Goal: Browse casually: Explore the website without a specific task or goal

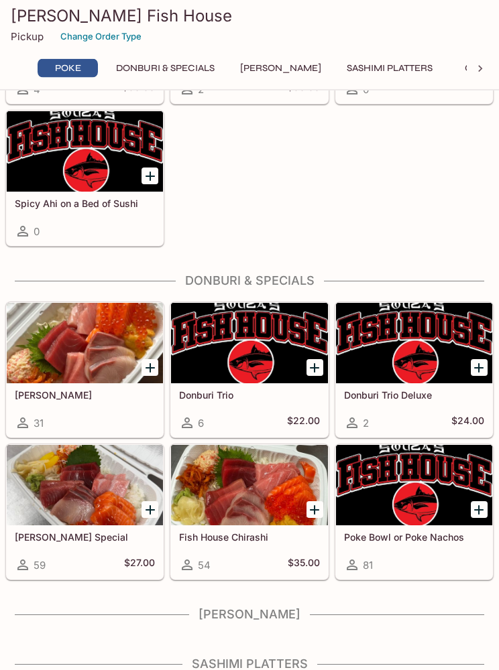
scroll to position [238, 0]
click at [274, 342] on div at bounding box center [249, 344] width 156 height 80
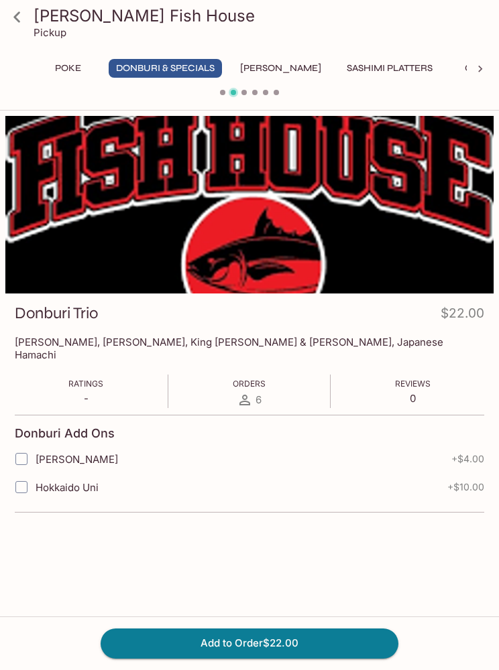
click at [22, 9] on icon at bounding box center [16, 16] width 23 height 23
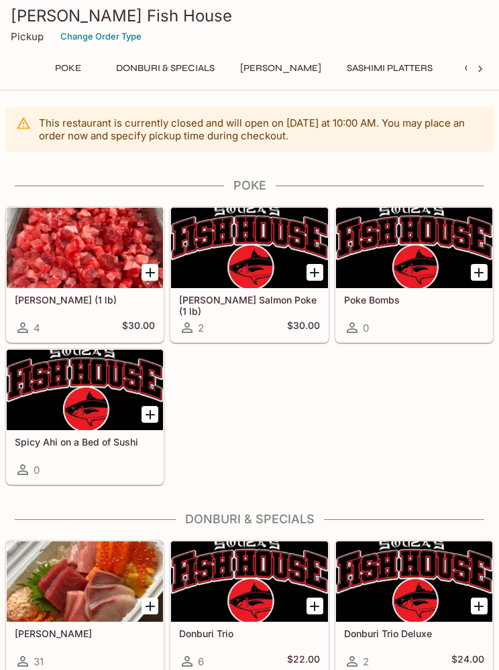
click at [379, 300] on h5 "Poke Bombs" at bounding box center [414, 299] width 140 height 11
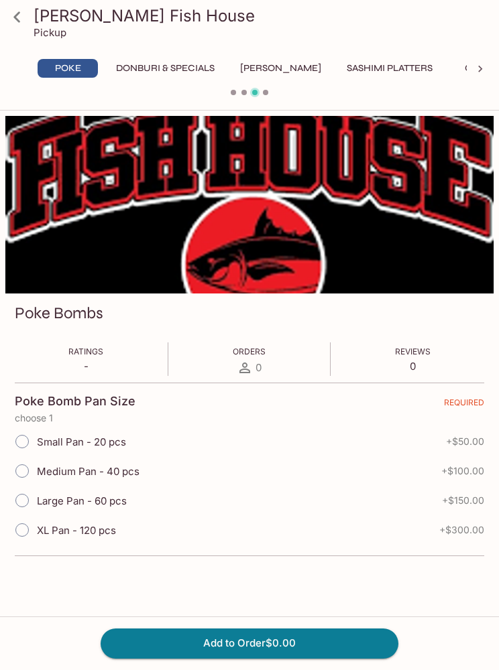
click at [27, 25] on icon at bounding box center [16, 16] width 23 height 23
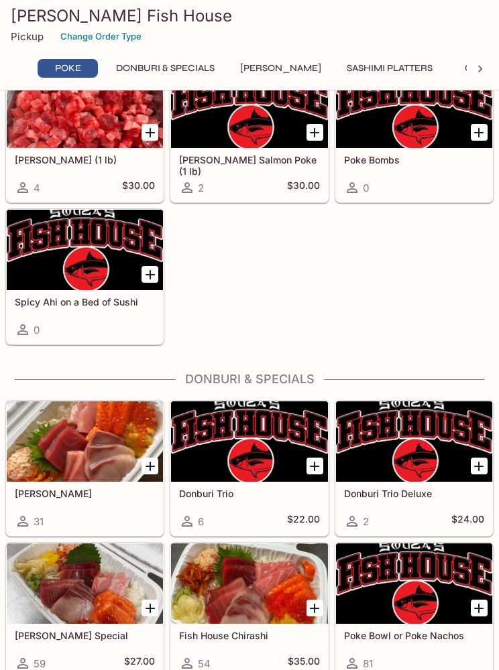
scroll to position [148, 0]
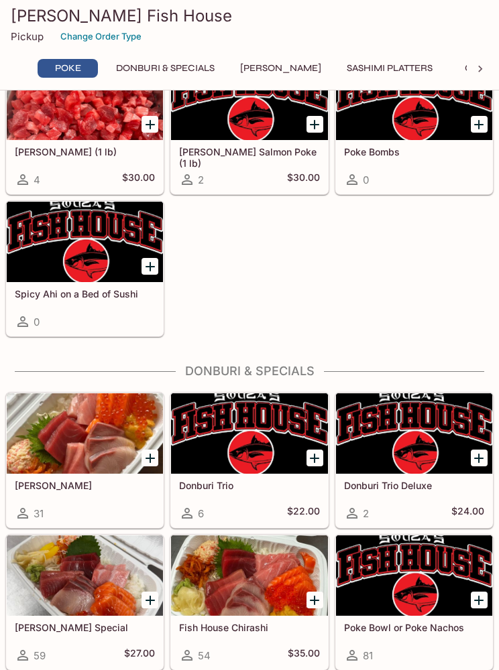
click at [407, 493] on div "Donburi Trio Deluxe 2 $24.00" at bounding box center [414, 501] width 156 height 54
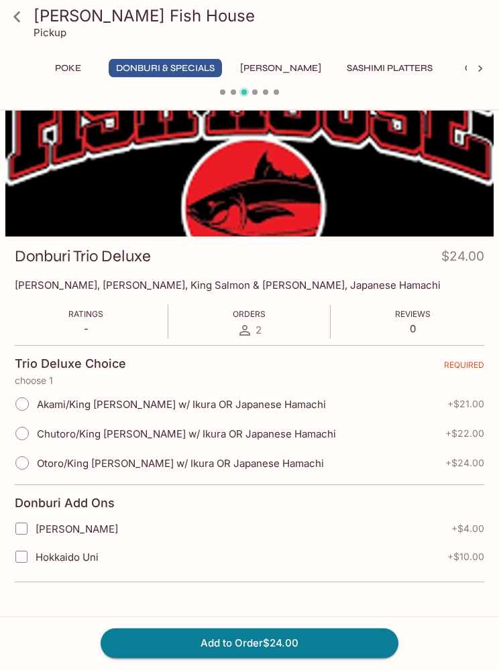
scroll to position [56, 0]
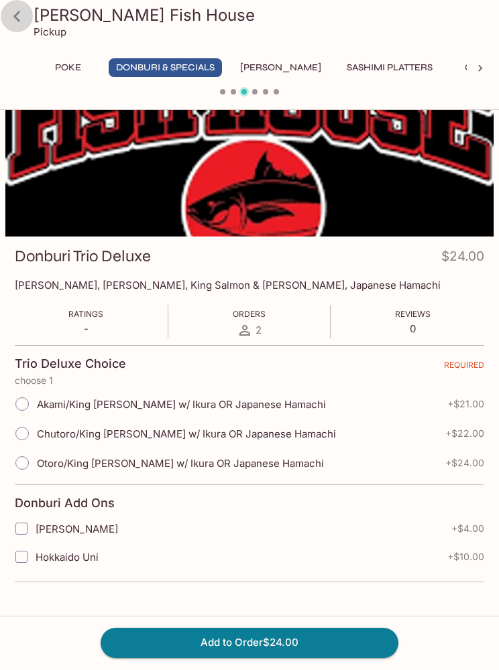
click at [28, 16] on icon at bounding box center [16, 16] width 23 height 23
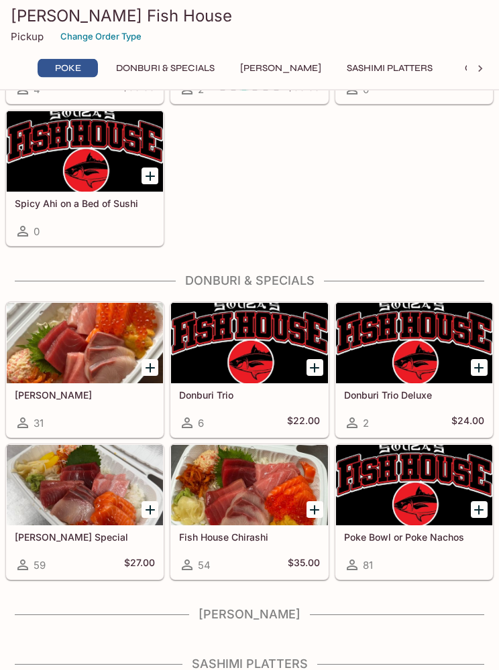
scroll to position [238, 0]
click at [55, 536] on h5 "[PERSON_NAME] Special" at bounding box center [85, 537] width 140 height 11
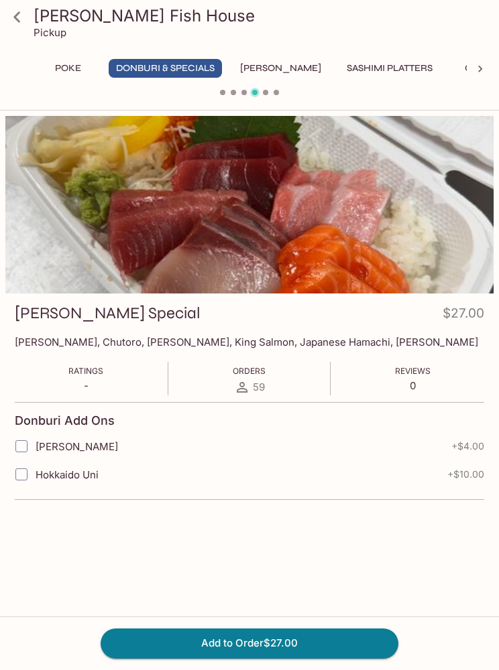
click at [25, 25] on icon at bounding box center [16, 16] width 23 height 23
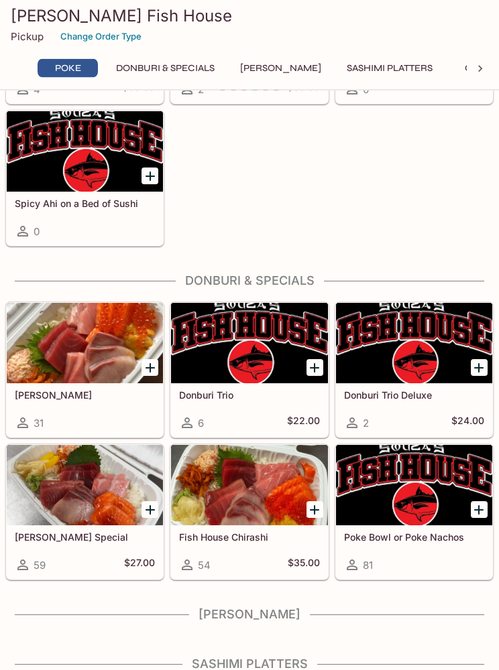
scroll to position [238, 0]
click at [237, 542] on h5 "Fish House Chirashi" at bounding box center [249, 537] width 140 height 11
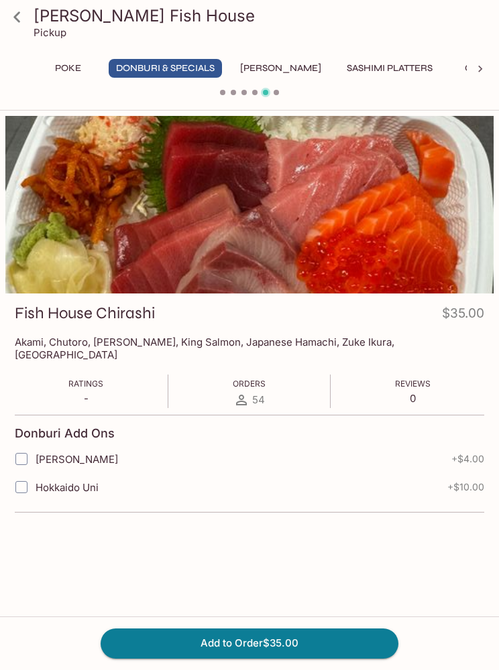
click at [25, 17] on icon at bounding box center [16, 16] width 23 height 23
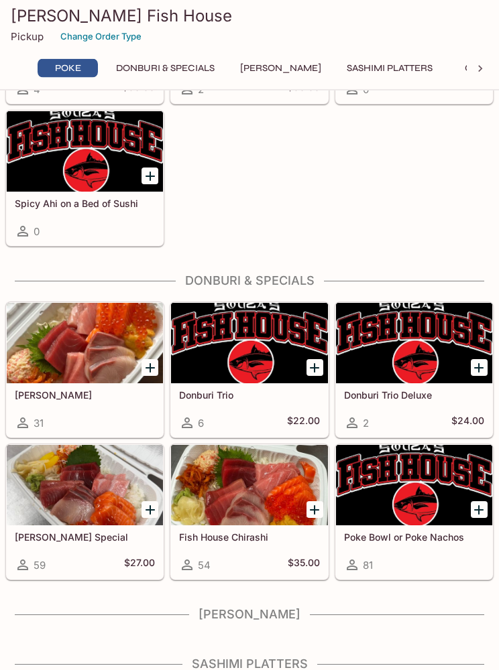
scroll to position [238, 0]
click at [368, 541] on h5 "Poke Bowl or Poke Nachos" at bounding box center [414, 537] width 140 height 11
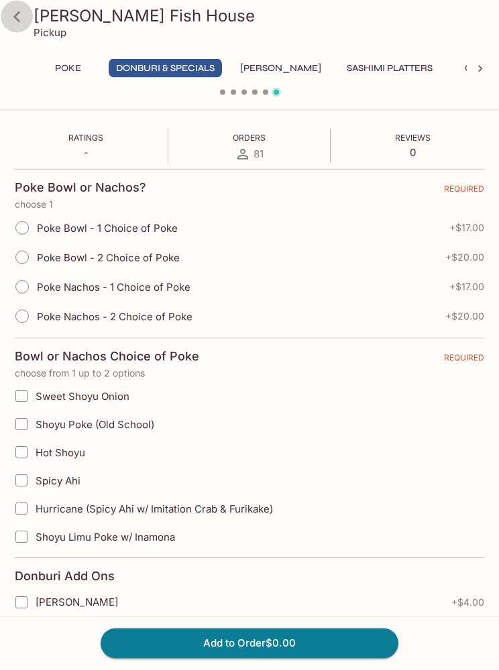
scroll to position [213, 0]
click at [17, 15] on icon at bounding box center [16, 16] width 7 height 11
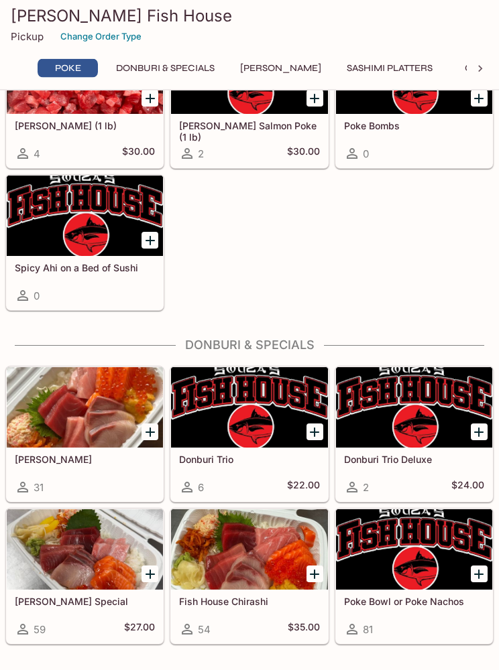
scroll to position [238, 0]
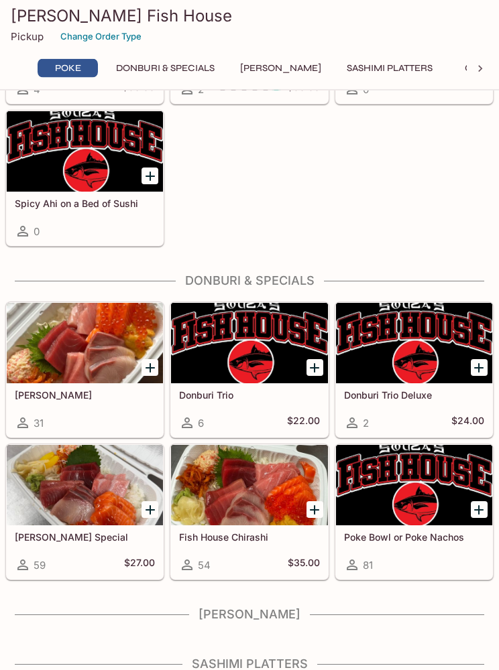
click at [253, 614] on h4 "[PERSON_NAME]" at bounding box center [249, 615] width 488 height 15
click at [242, 615] on h4 "[PERSON_NAME]" at bounding box center [249, 615] width 488 height 15
click at [241, 615] on h4 "[PERSON_NAME]" at bounding box center [249, 615] width 488 height 15
click at [289, 66] on button "[PERSON_NAME]" at bounding box center [281, 68] width 96 height 19
click at [279, 70] on button "[PERSON_NAME]" at bounding box center [281, 68] width 96 height 19
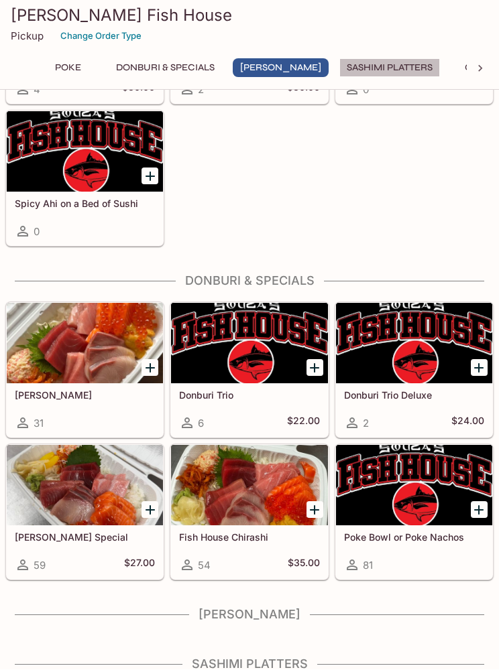
click at [380, 63] on button "Sashimi Platters" at bounding box center [389, 68] width 101 height 19
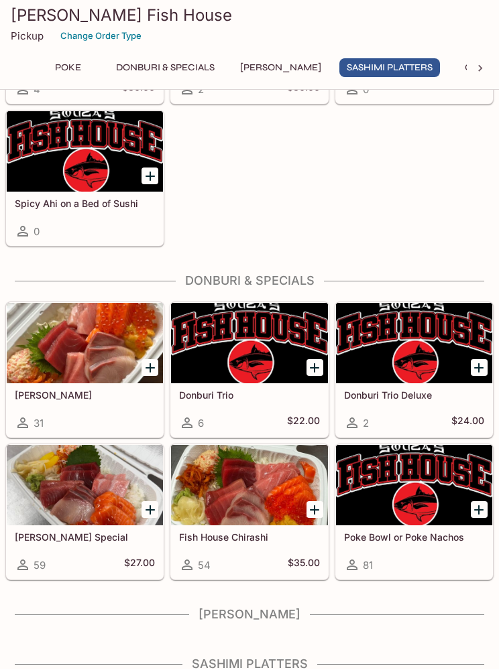
click at [466, 67] on button "Other" at bounding box center [480, 68] width 60 height 19
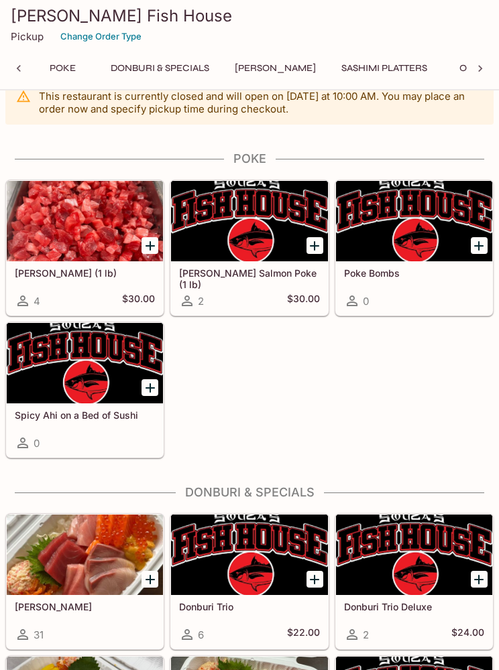
scroll to position [0, 0]
